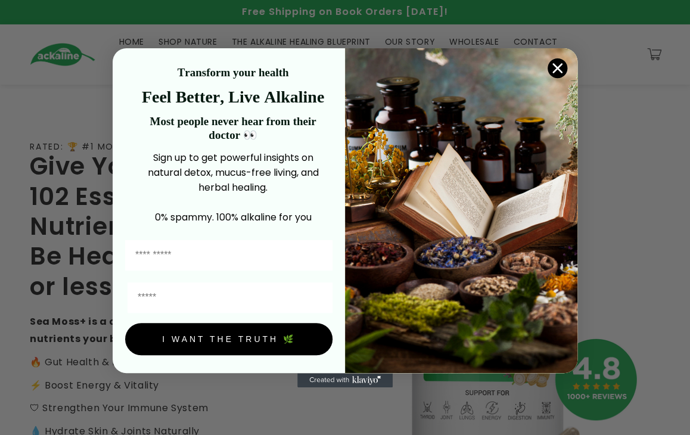
click at [184, 65] on circle "Close dialog" at bounding box center [558, 68] width 20 height 20
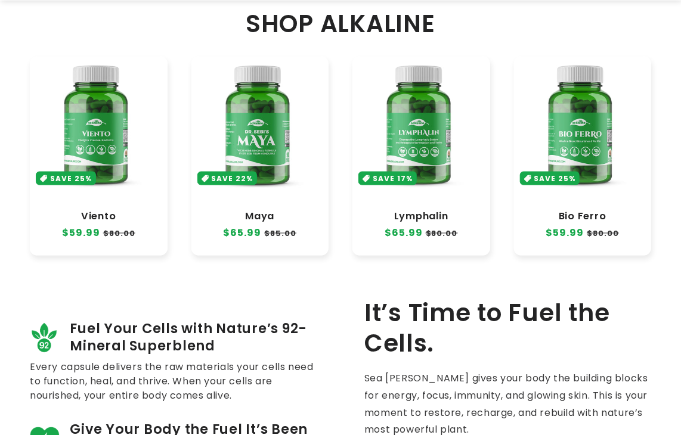
scroll to position [596, 0]
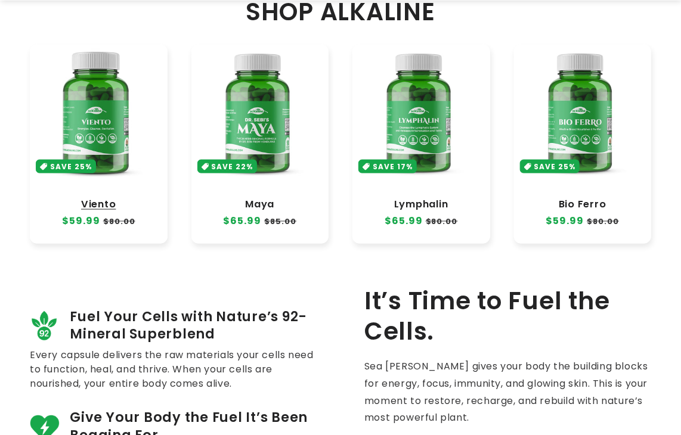
click at [95, 113] on link "Viento" at bounding box center [99, 204] width 114 height 12
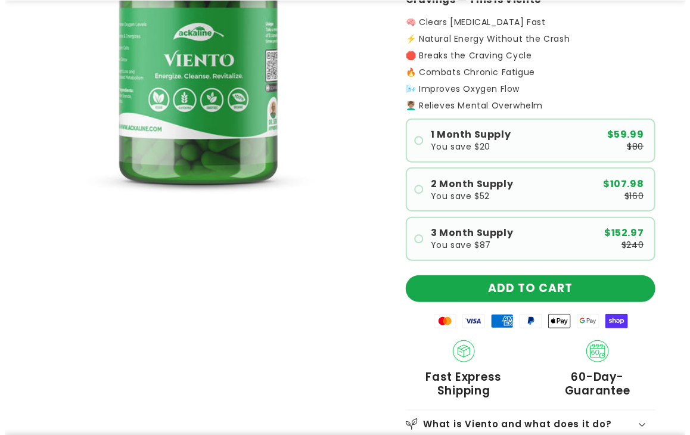
scroll to position [238, 0]
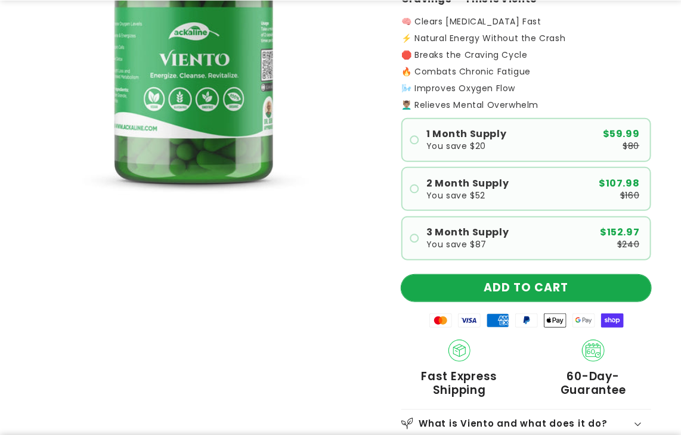
click at [486, 290] on button "ADD TO CART" at bounding box center [526, 288] width 250 height 27
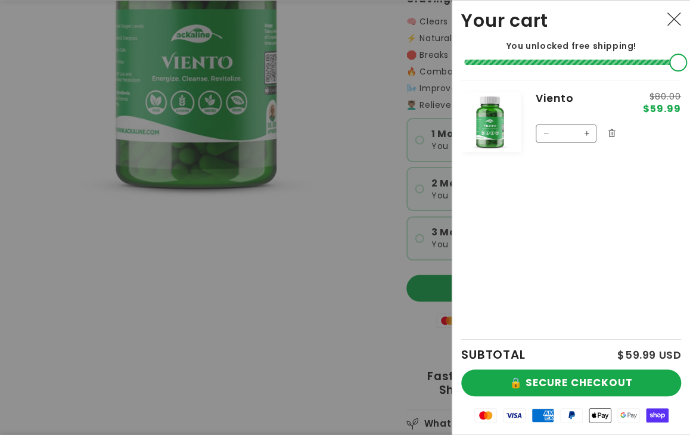
click at [584, 132] on button "Increase quantity for Viento" at bounding box center [586, 133] width 19 height 19
type input "*"
click at [584, 132] on button "Increase quantity for Viento" at bounding box center [586, 133] width 19 height 19
type input "*"
click at [584, 132] on button "Increase quantity for Viento" at bounding box center [586, 133] width 19 height 19
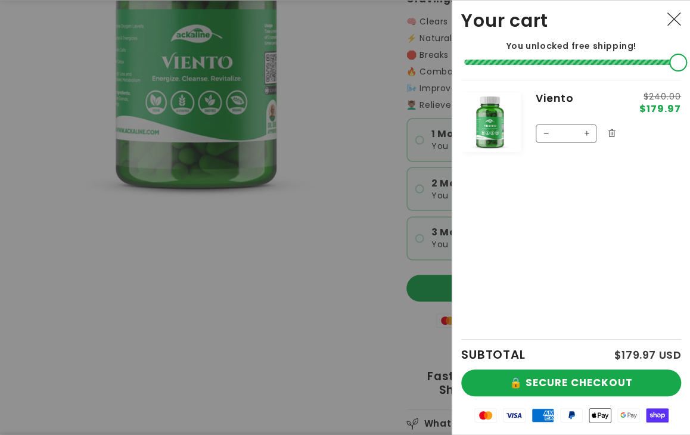
type input "*"
click at [584, 132] on button "Increase quantity for Viento" at bounding box center [586, 133] width 19 height 19
type input "*"
click at [584, 132] on button "Increase quantity for Viento" at bounding box center [586, 133] width 19 height 19
type input "*"
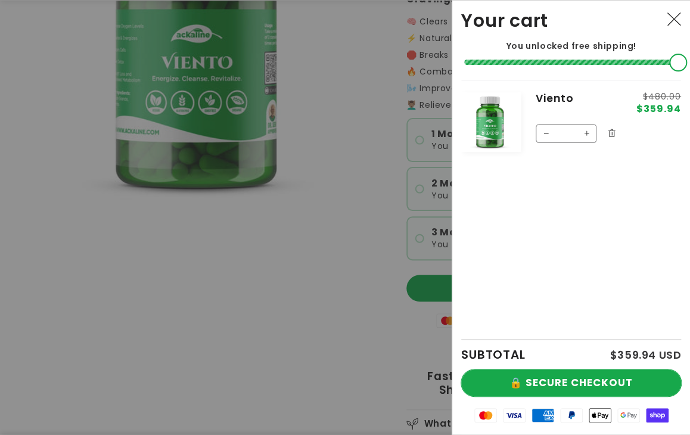
click at [584, 374] on button "🔒 SECURE CHECKOUT" at bounding box center [571, 383] width 220 height 27
